Goal: Task Accomplishment & Management: Complete application form

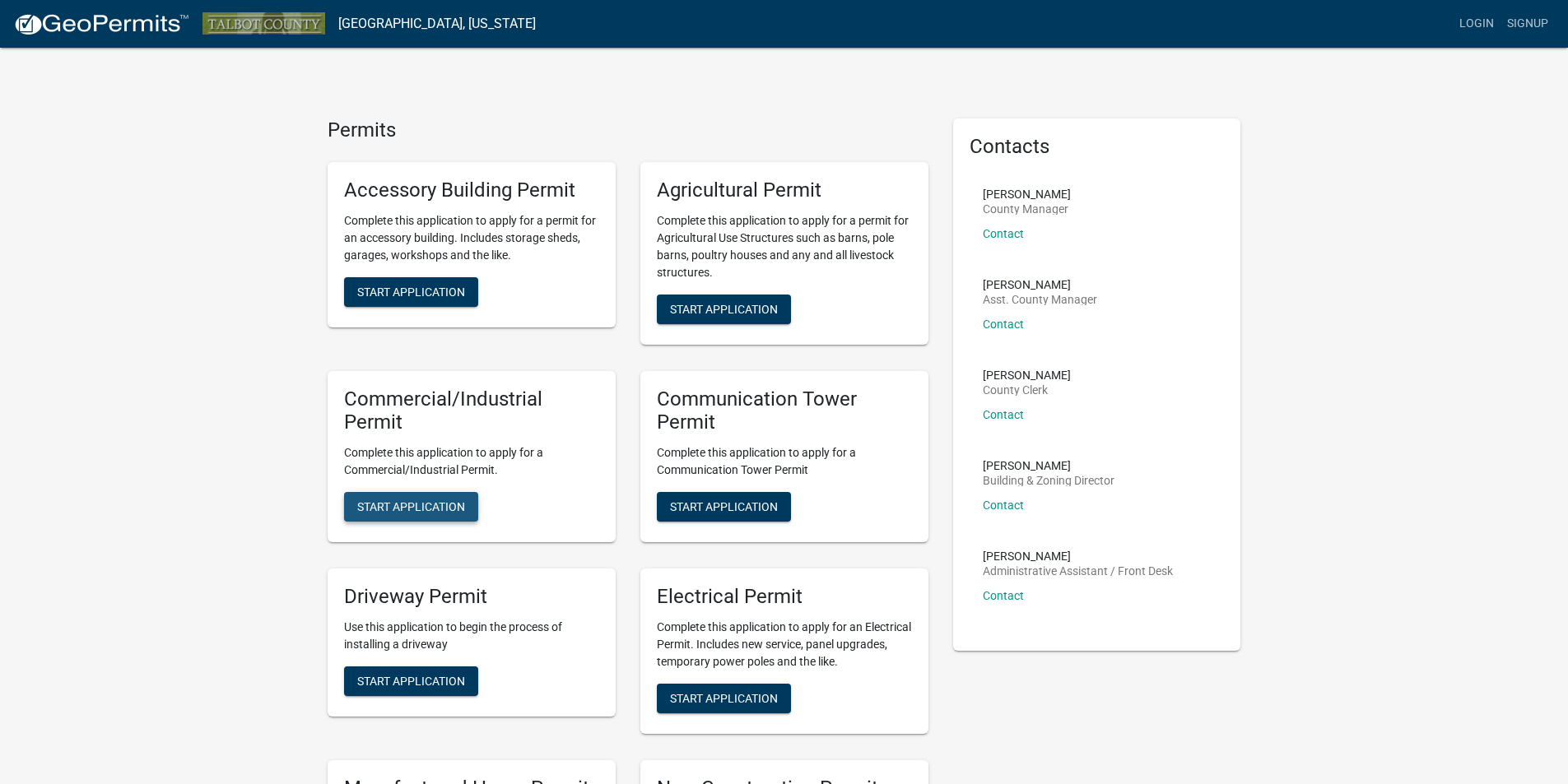
click at [438, 511] on span "Start Application" at bounding box center [410, 507] width 108 height 14
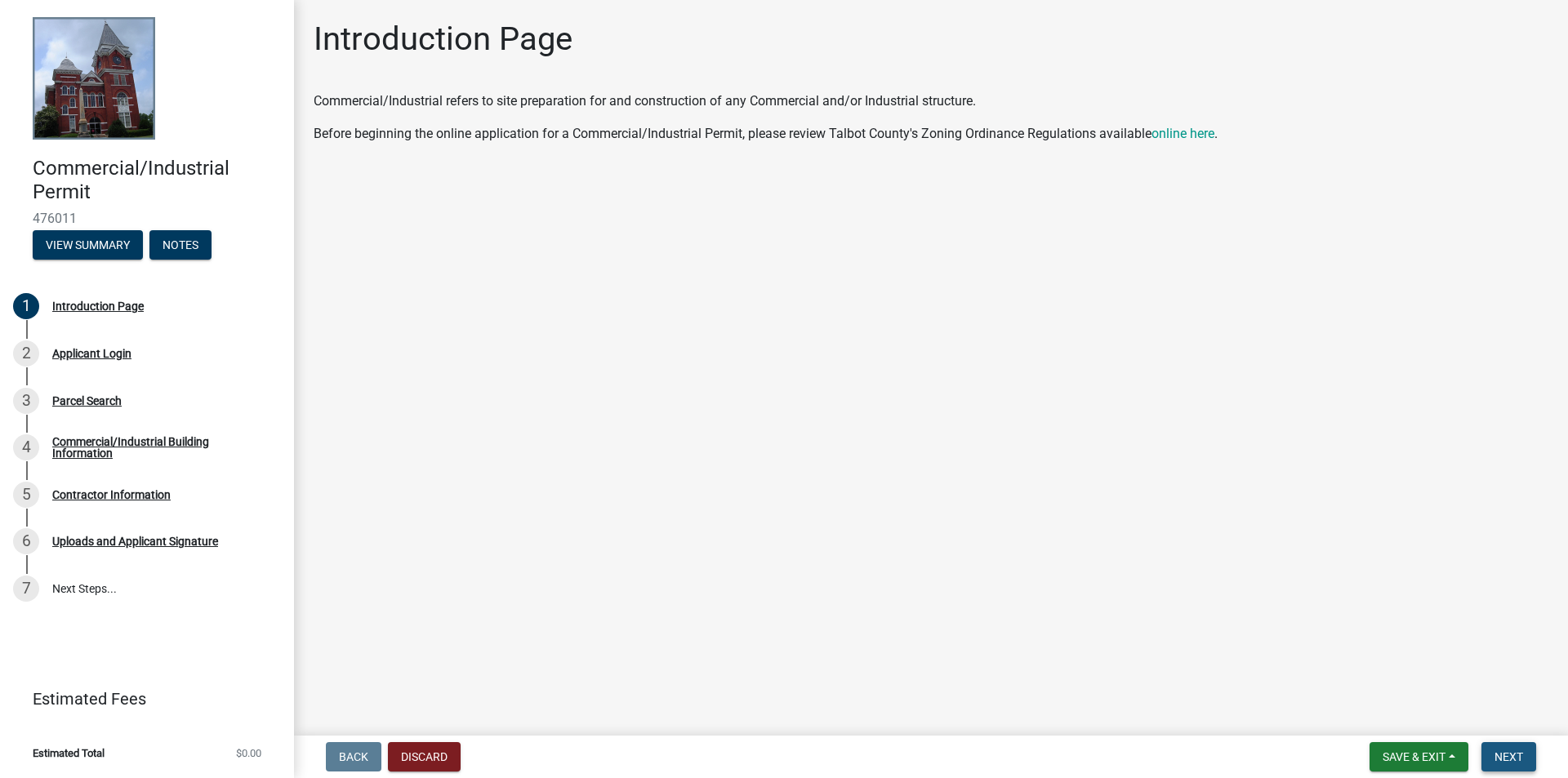
click at [1506, 755] on span "Next" at bounding box center [1509, 758] width 29 height 14
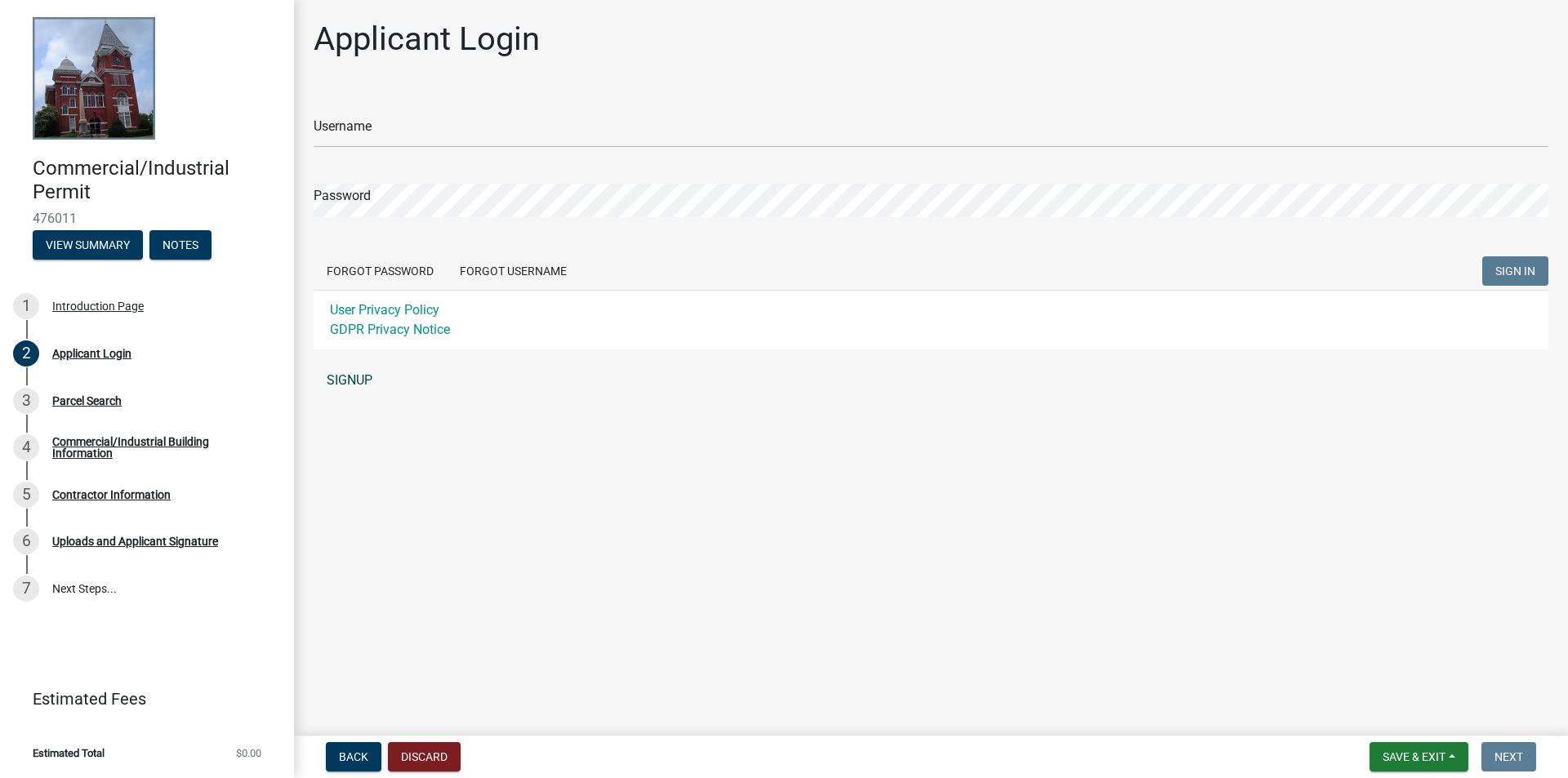
click at [350, 383] on link "SIGNUP" at bounding box center [931, 380] width 1235 height 33
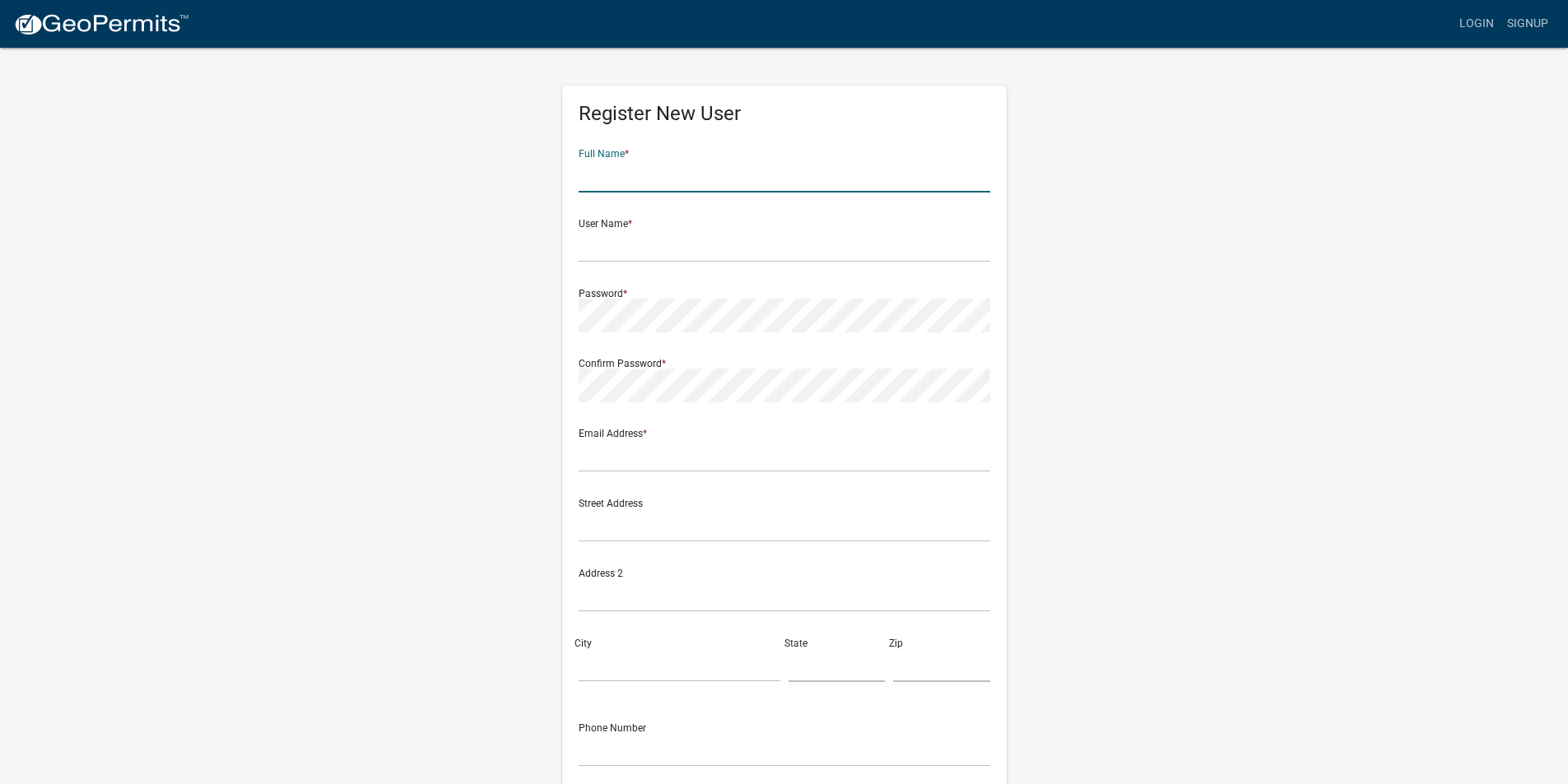
click at [596, 174] on input "text" at bounding box center [784, 175] width 411 height 34
type input "[PERSON_NAME]"
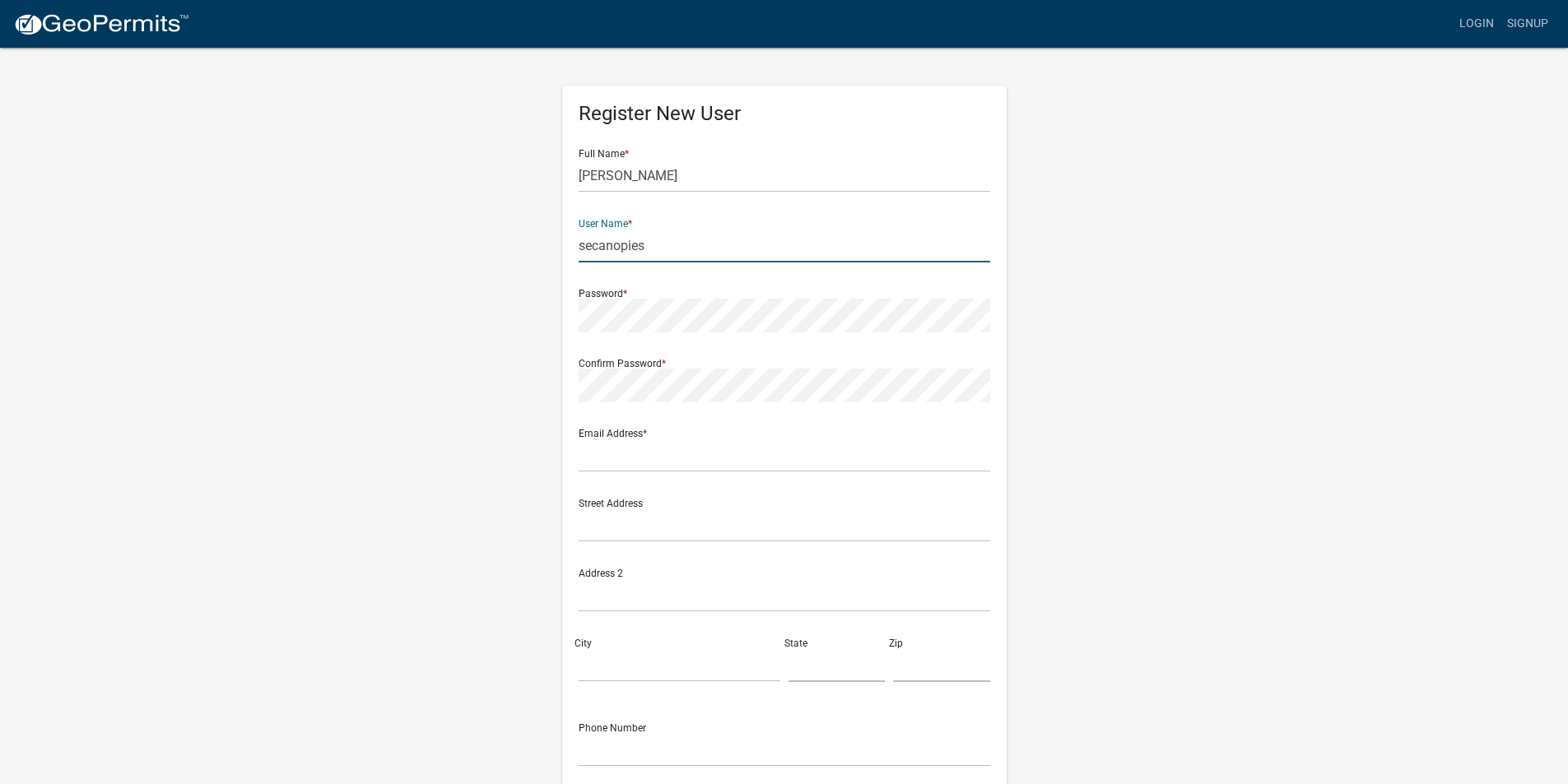
type input "secanopies"
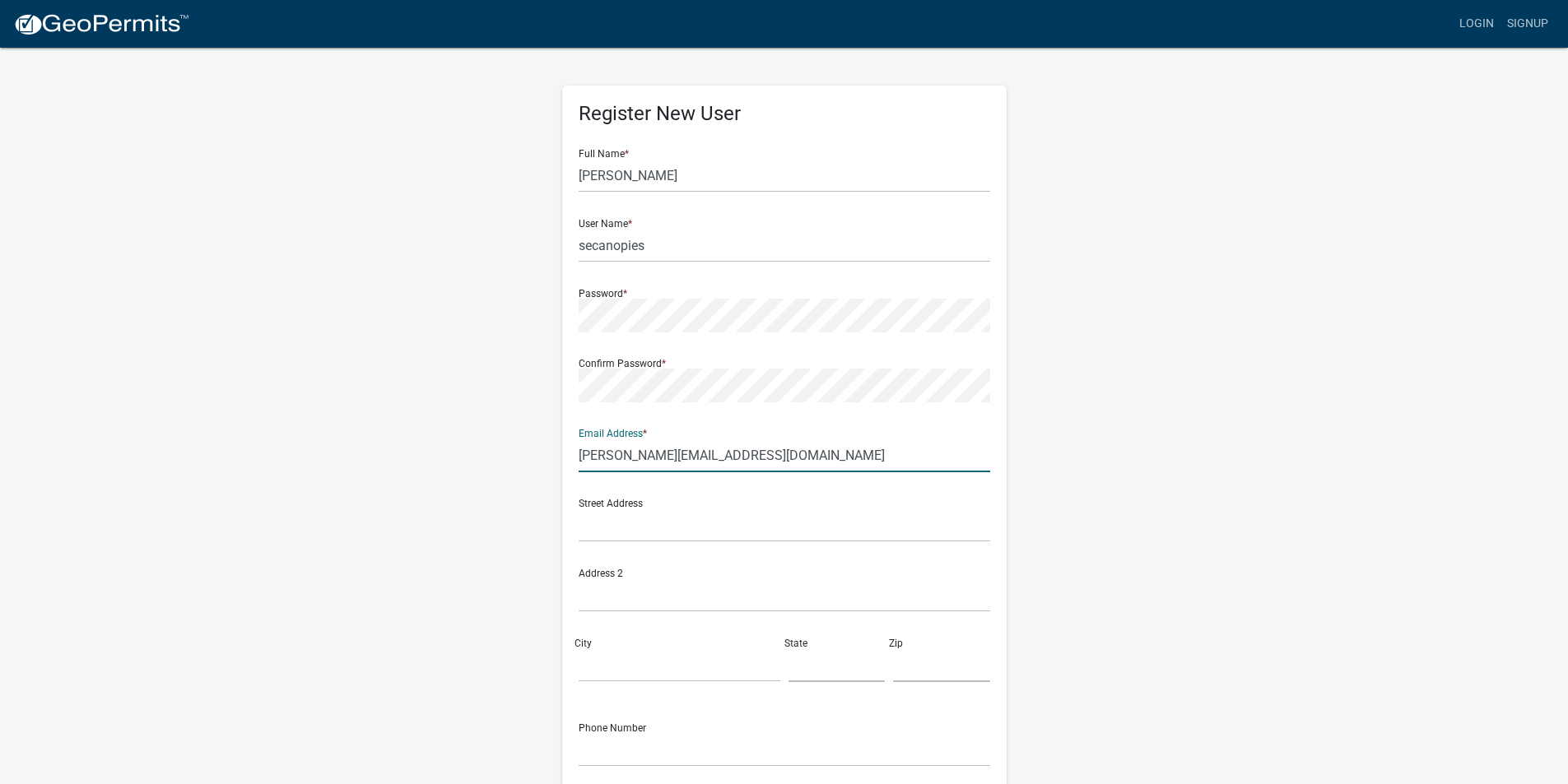
type input "[PERSON_NAME][EMAIL_ADDRESS][DOMAIN_NAME]"
type input "[STREET_ADDRESS]"
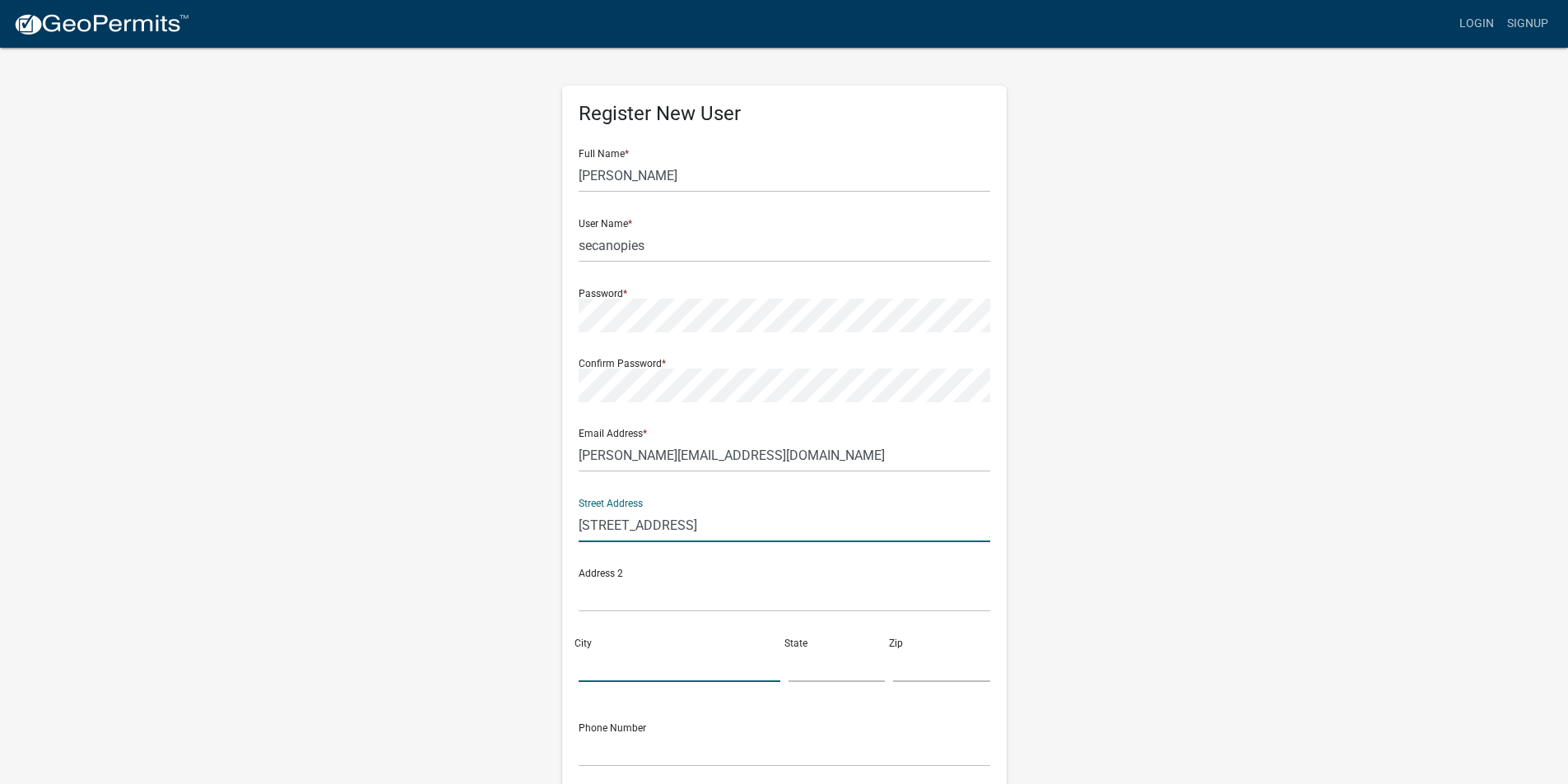
type input "SHELBY"
type input "AL"
type input "35143"
type input "2056699955"
click at [601, 602] on input "text" at bounding box center [784, 595] width 411 height 34
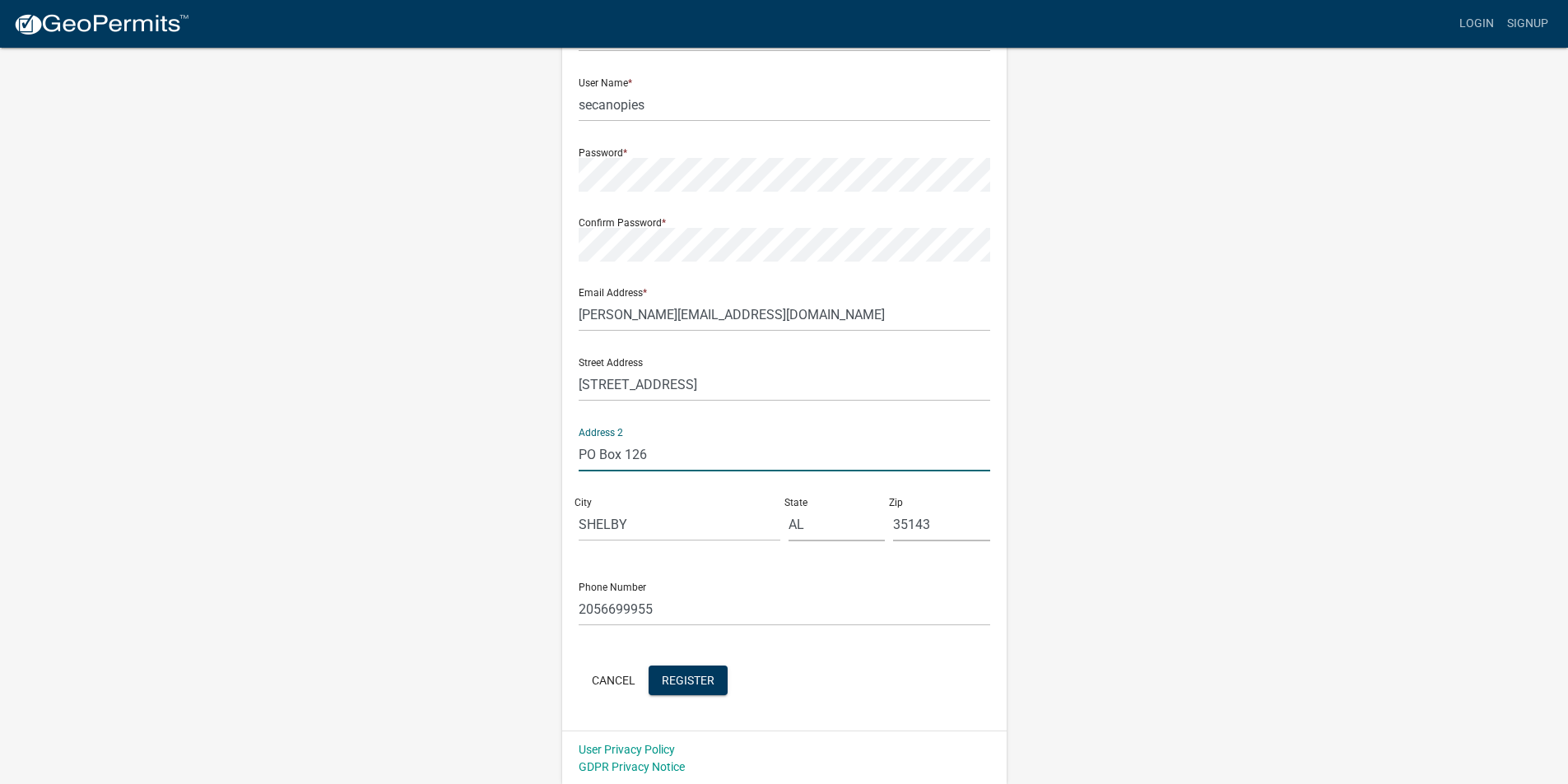
scroll to position [142, 0]
type input "PO Box 126"
click at [695, 685] on span "Register" at bounding box center [688, 678] width 53 height 14
